Goal: Task Accomplishment & Management: Use online tool/utility

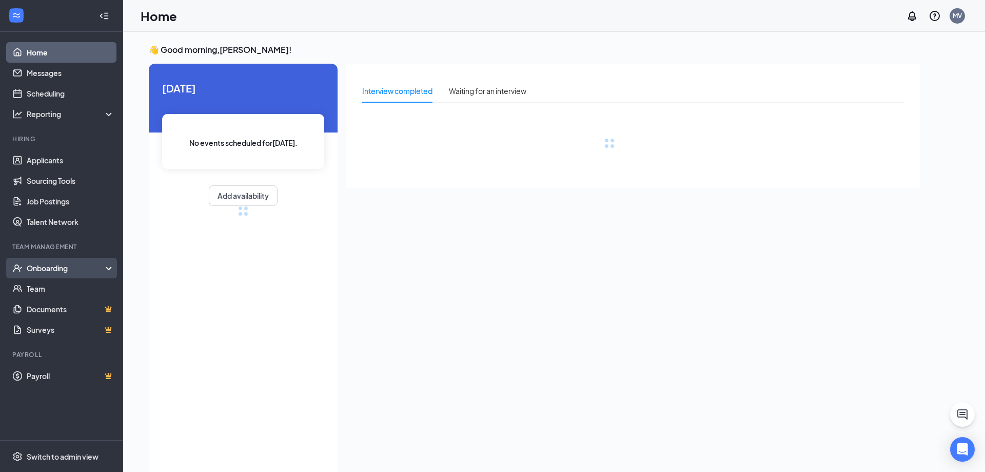
click at [59, 270] on div "Onboarding" at bounding box center [66, 268] width 79 height 10
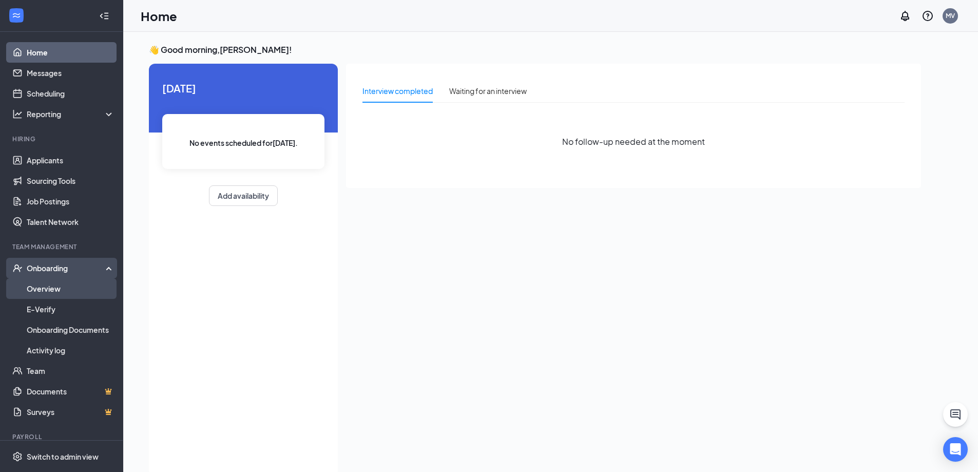
click at [59, 287] on link "Overview" at bounding box center [71, 288] width 88 height 21
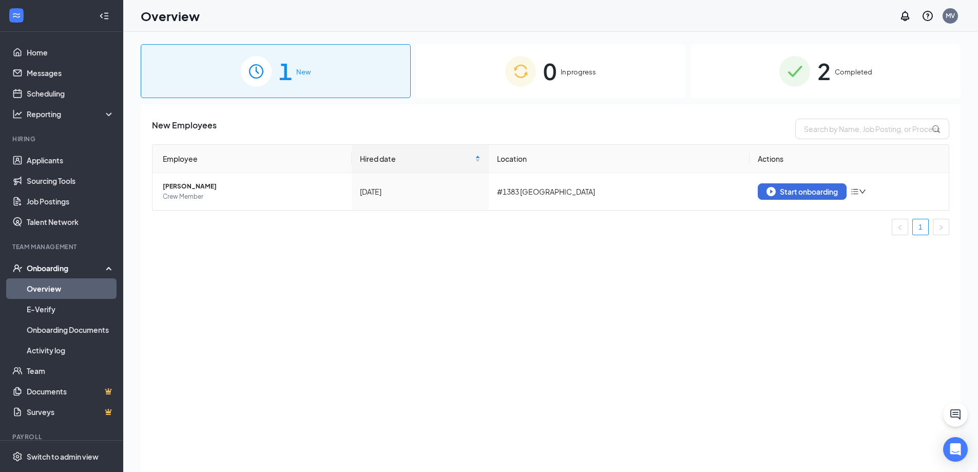
click at [803, 65] on img at bounding box center [794, 71] width 31 height 31
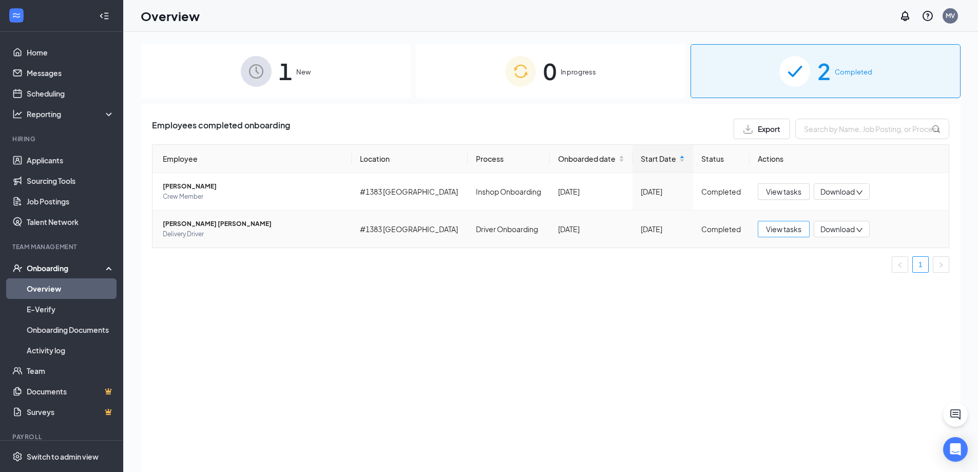
click at [783, 226] on span "View tasks" at bounding box center [783, 228] width 35 height 11
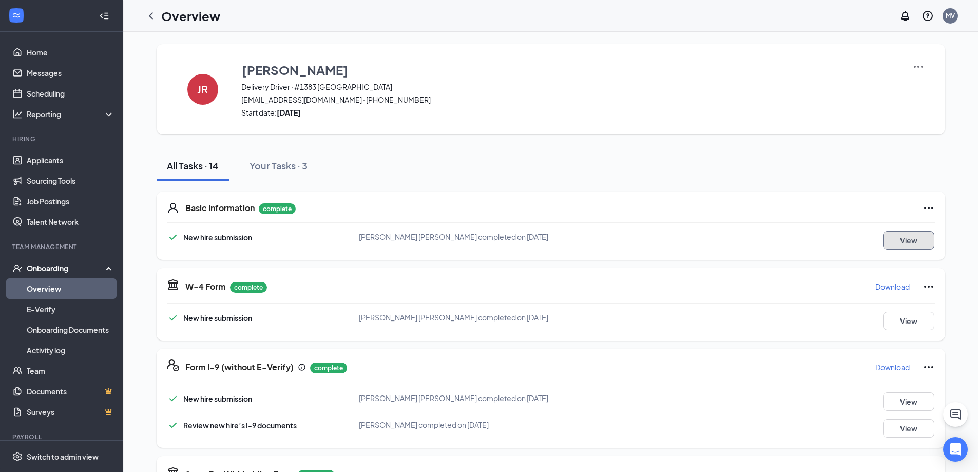
click at [901, 238] on button "View" at bounding box center [908, 240] width 51 height 18
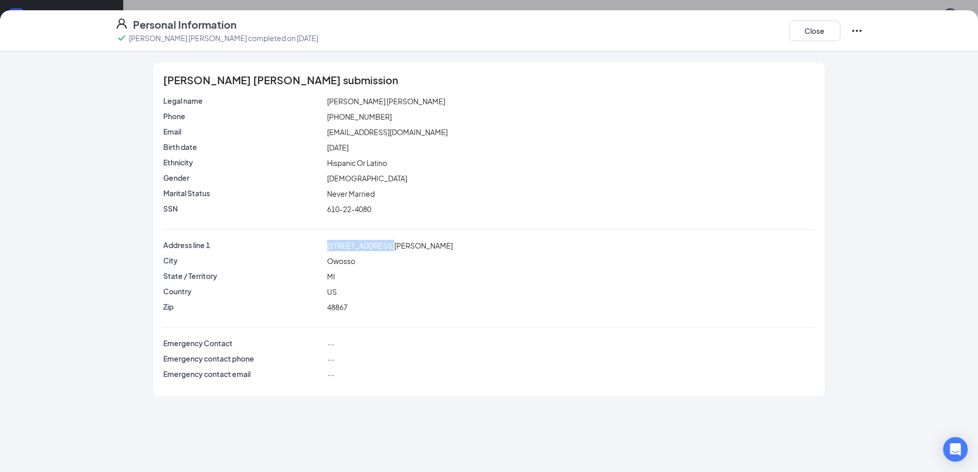
drag, startPoint x: 328, startPoint y: 246, endPoint x: 384, endPoint y: 246, distance: 55.9
click at [384, 246] on div "[STREET_ADDRESS][PERSON_NAME]" at bounding box center [570, 245] width 491 height 11
copy span "[STREET_ADDRESS][PERSON_NAME]"
